Goal: Task Accomplishment & Management: Use online tool/utility

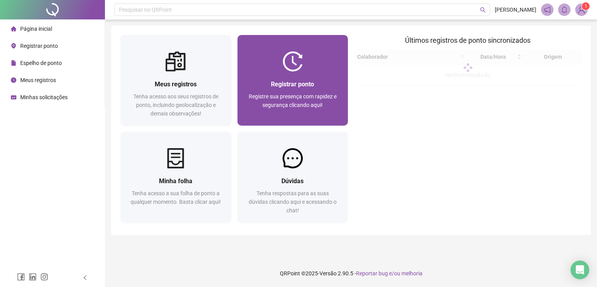
click at [288, 68] on img at bounding box center [292, 61] width 20 height 20
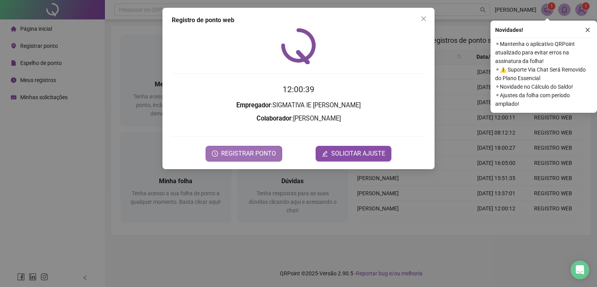
click at [256, 149] on span "REGISTRAR PONTO" at bounding box center [248, 153] width 55 height 9
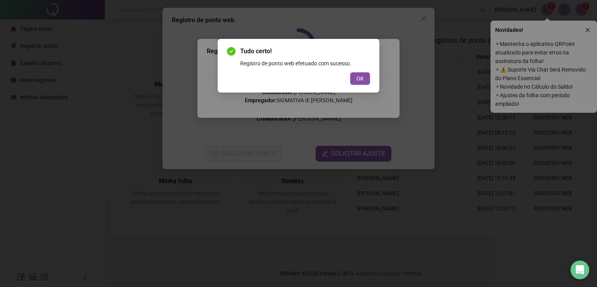
click at [359, 84] on button "OK" at bounding box center [360, 78] width 20 height 12
